Goal: Navigation & Orientation: Find specific page/section

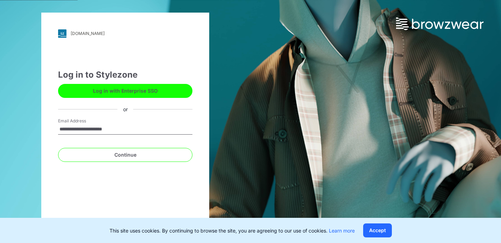
click at [145, 91] on button "Log in with Enterprise SSO" at bounding box center [125, 91] width 134 height 14
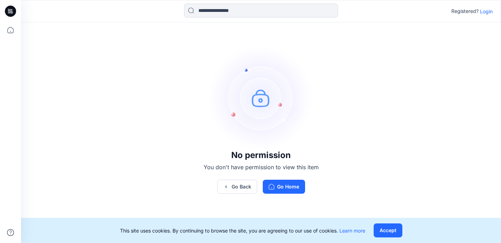
click at [484, 11] on p "Login" at bounding box center [486, 11] width 13 height 7
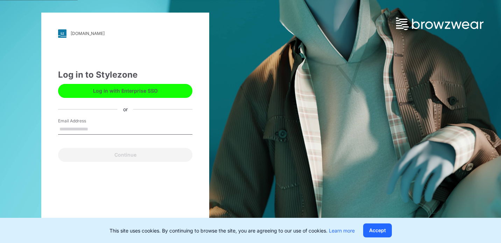
click at [100, 89] on button "Log in with Enterprise SSO" at bounding box center [125, 91] width 134 height 14
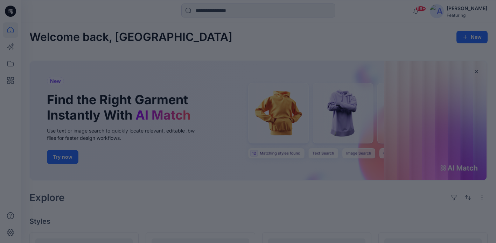
click at [9, 63] on div at bounding box center [248, 121] width 496 height 243
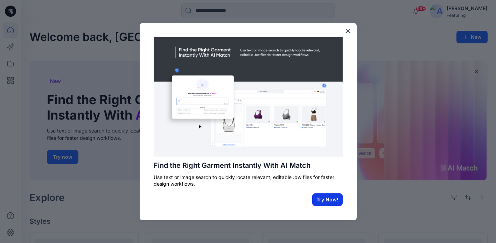
click at [327, 200] on button "Try Now!" at bounding box center [327, 200] width 30 height 13
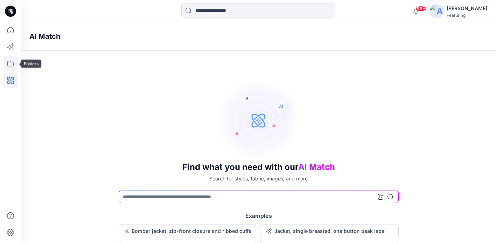
click at [8, 67] on icon at bounding box center [10, 63] width 15 height 15
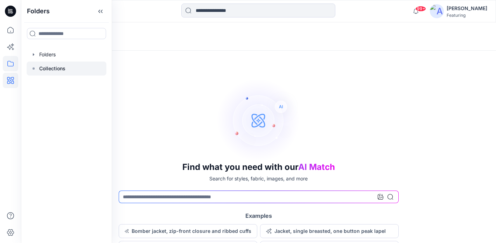
click at [45, 66] on p "Collections" at bounding box center [52, 68] width 26 height 8
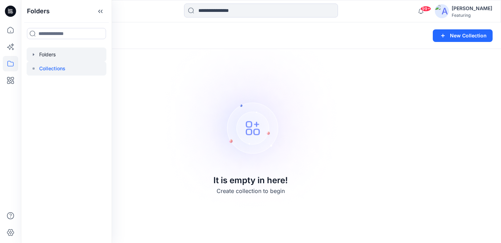
click at [40, 55] on div at bounding box center [67, 55] width 80 height 14
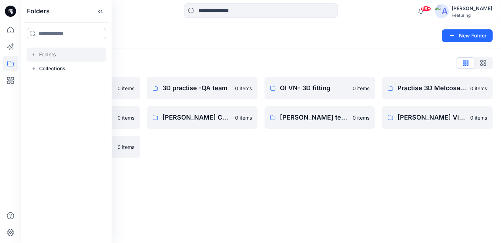
click at [198, 210] on div "Folders New Folder Folders List __chat-60ac99e2553cccd6a4640685-60e2a7528f216c3…" at bounding box center [261, 132] width 480 height 221
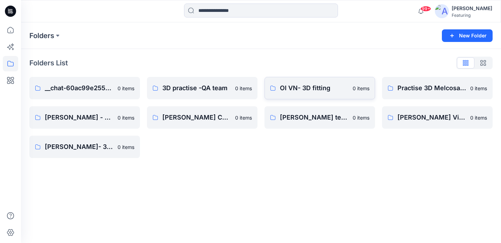
click at [314, 87] on p "OI VN- 3D fitting" at bounding box center [314, 88] width 69 height 10
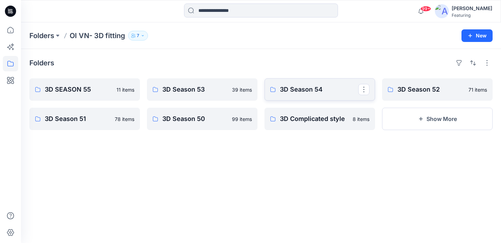
click at [291, 87] on p "3D Season 54" at bounding box center [319, 90] width 78 height 10
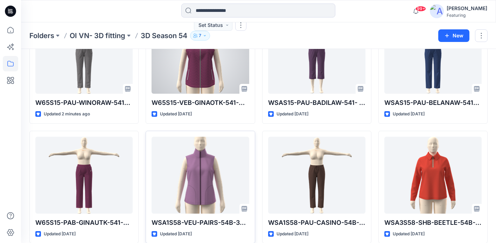
scroll to position [71, 0]
